Goal: Task Accomplishment & Management: Manage account settings

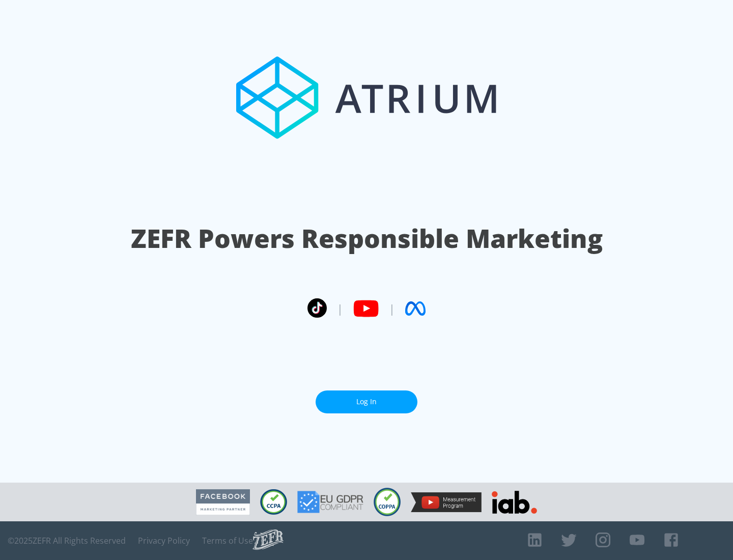
click at [367, 398] on link "Log In" at bounding box center [367, 402] width 102 height 23
